Goal: Task Accomplishment & Management: Use online tool/utility

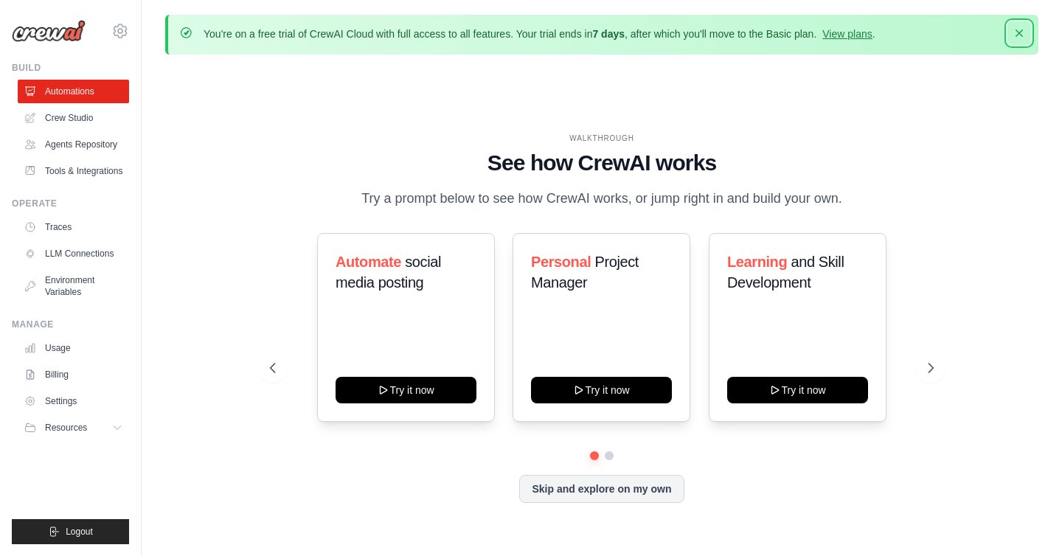
click at [1014, 31] on icon "button" at bounding box center [1019, 33] width 15 height 15
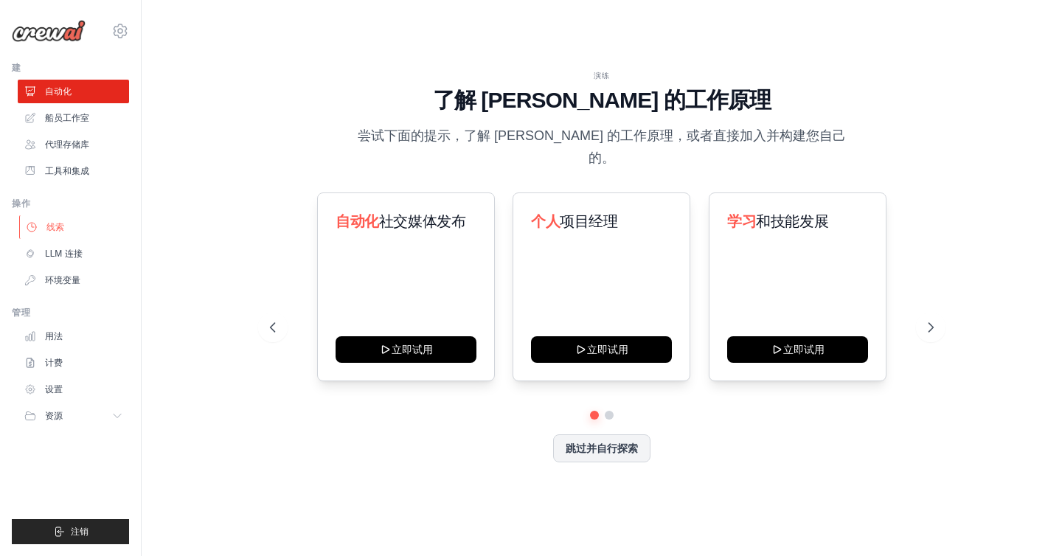
click at [78, 218] on link "线索" at bounding box center [74, 227] width 111 height 24
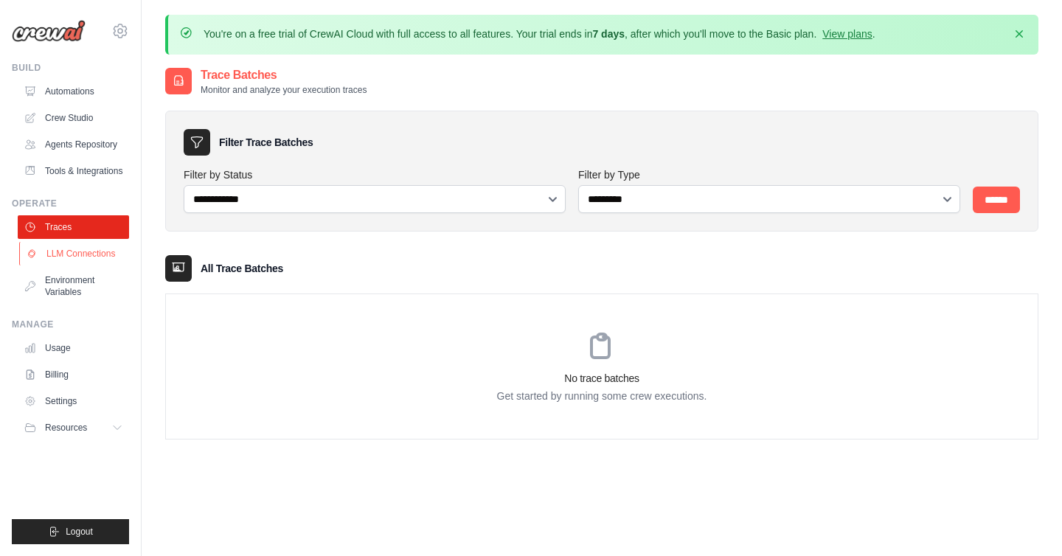
click at [76, 263] on link "LLM Connections" at bounding box center [74, 254] width 111 height 24
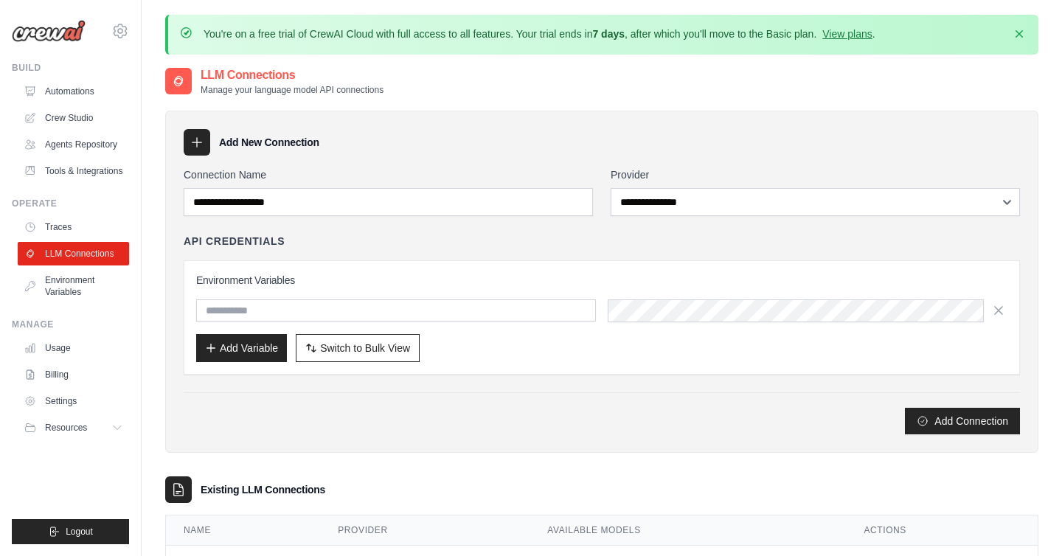
click at [280, 419] on div "Add Connection" at bounding box center [602, 421] width 836 height 27
click at [1021, 35] on icon "button" at bounding box center [1018, 32] width 7 height 7
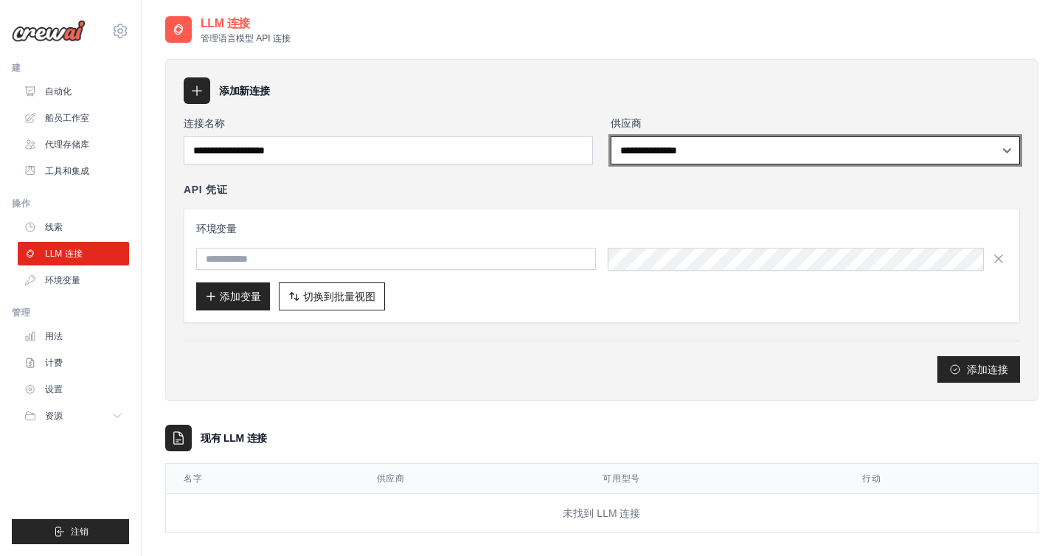
click at [676, 156] on select "**********" at bounding box center [815, 150] width 409 height 28
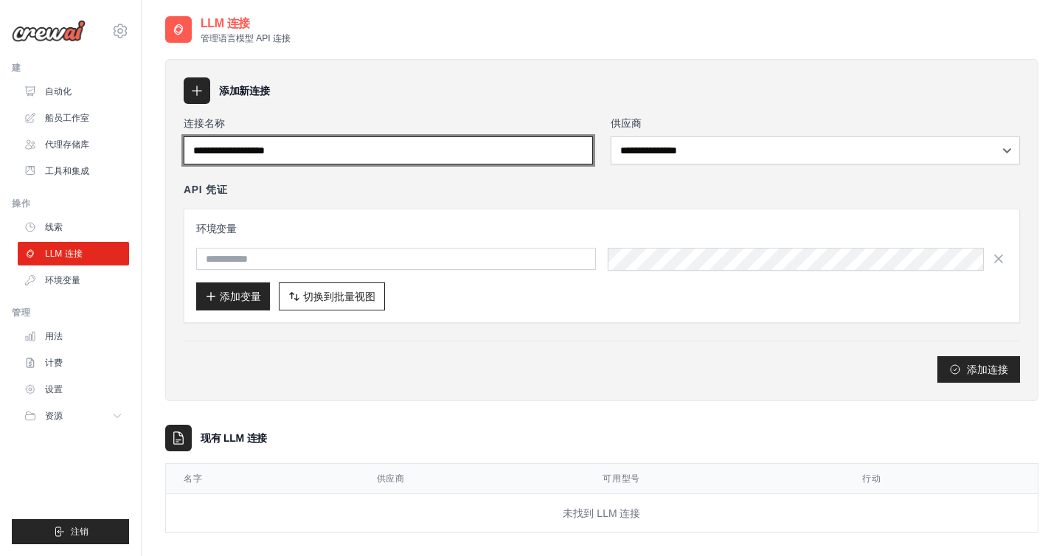
click at [448, 154] on input "连接名称" at bounding box center [388, 150] width 409 height 28
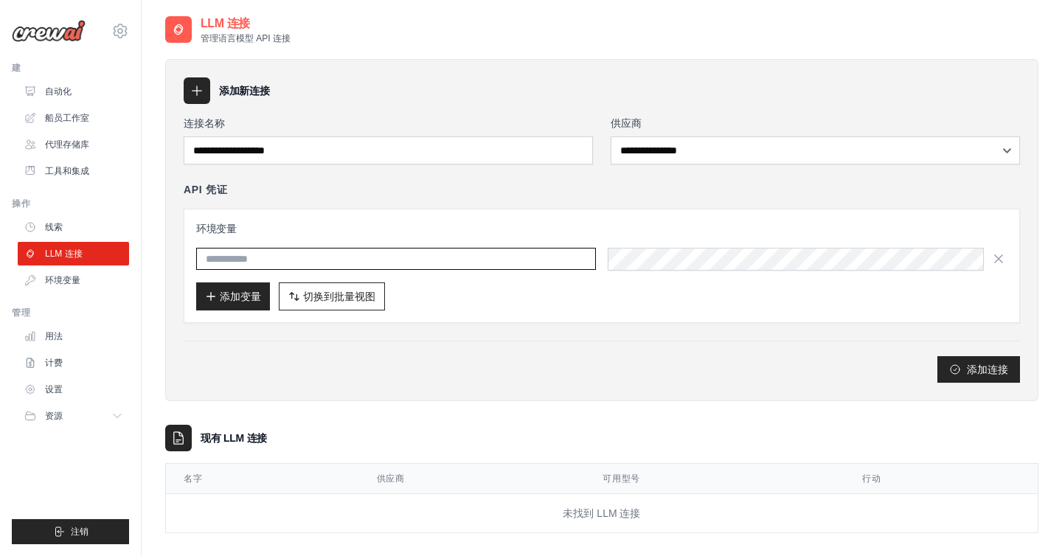
click at [432, 260] on input "text" at bounding box center [396, 259] width 400 height 22
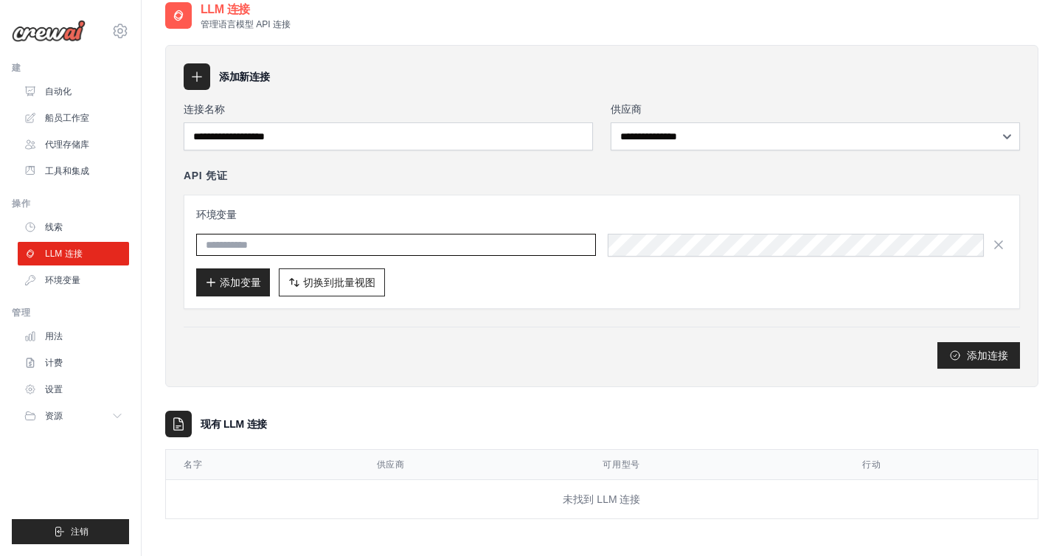
scroll to position [18, 0]
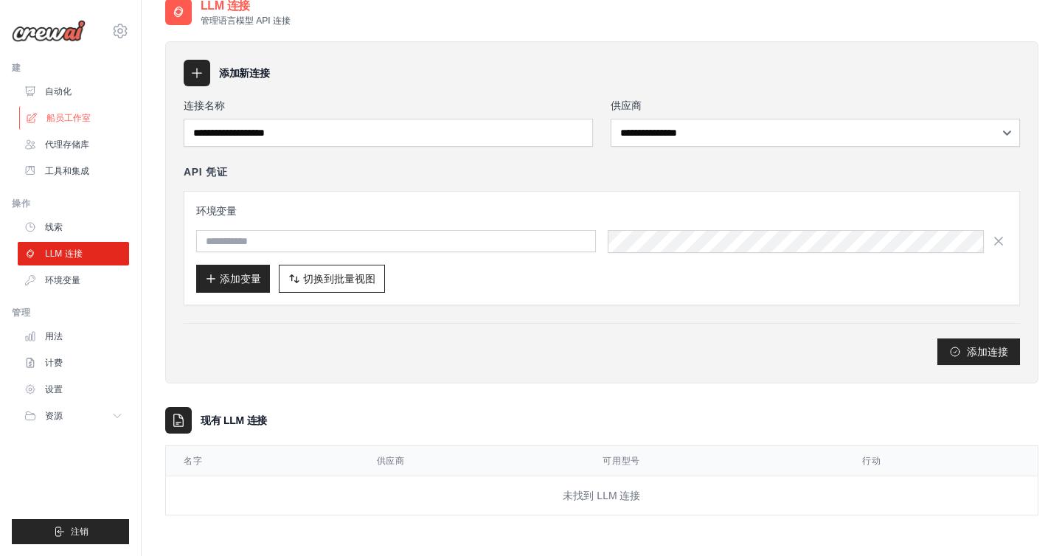
click at [77, 116] on font "船员工作室" at bounding box center [68, 118] width 44 height 10
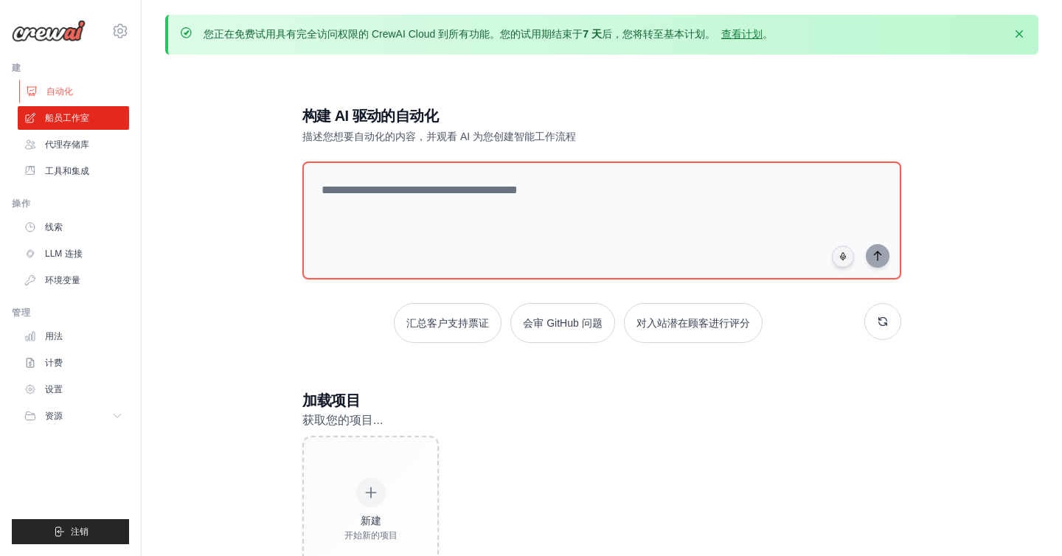
click at [71, 94] on font "自动化" at bounding box center [59, 91] width 27 height 10
